Goal: Register for event/course

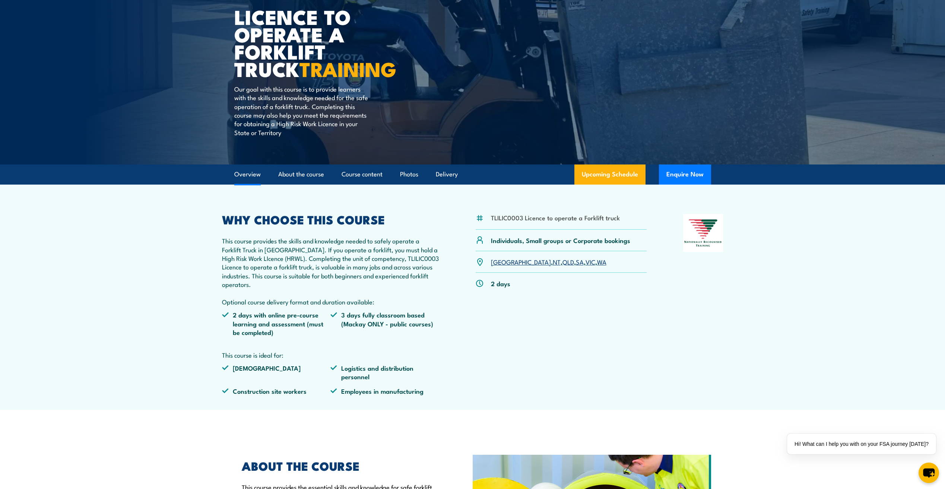
scroll to position [74, 0]
click at [562, 262] on link "QLD" at bounding box center [568, 261] width 12 height 9
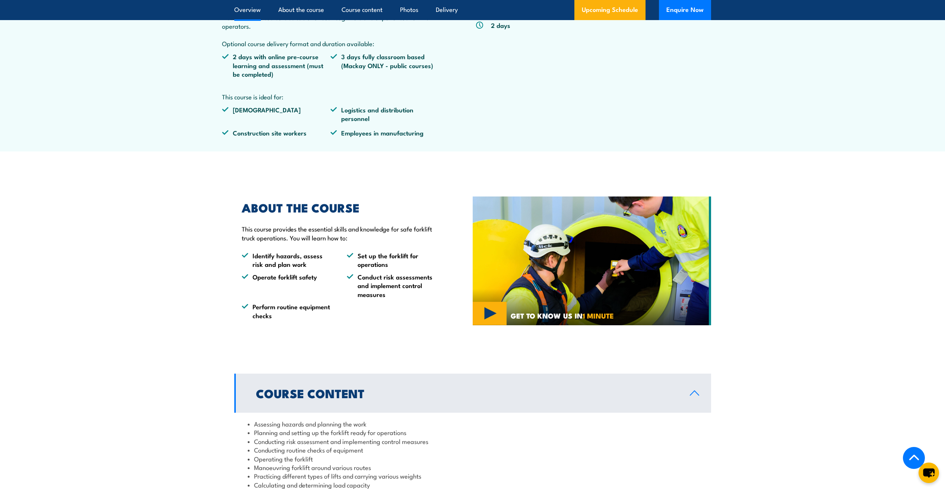
scroll to position [243, 0]
